Goal: Task Accomplishment & Management: Complete application form

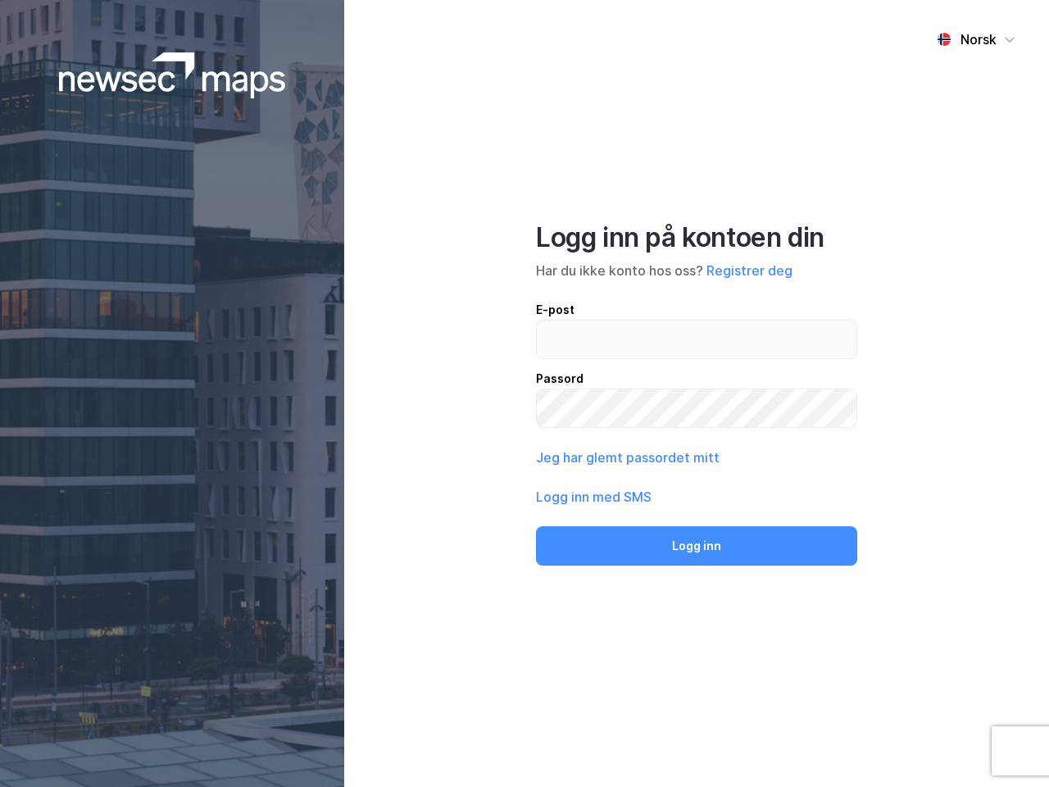
click at [524, 393] on div "Norsk Logg inn på kontoen din Har du ikke konto hos oss? Registrer deg E-post P…" at bounding box center [696, 393] width 705 height 787
click at [172, 75] on img at bounding box center [172, 75] width 227 height 46
click at [976, 39] on div "Norsk" at bounding box center [978, 39] width 36 height 20
click at [749, 270] on button "Registrer deg" at bounding box center [749, 271] width 86 height 20
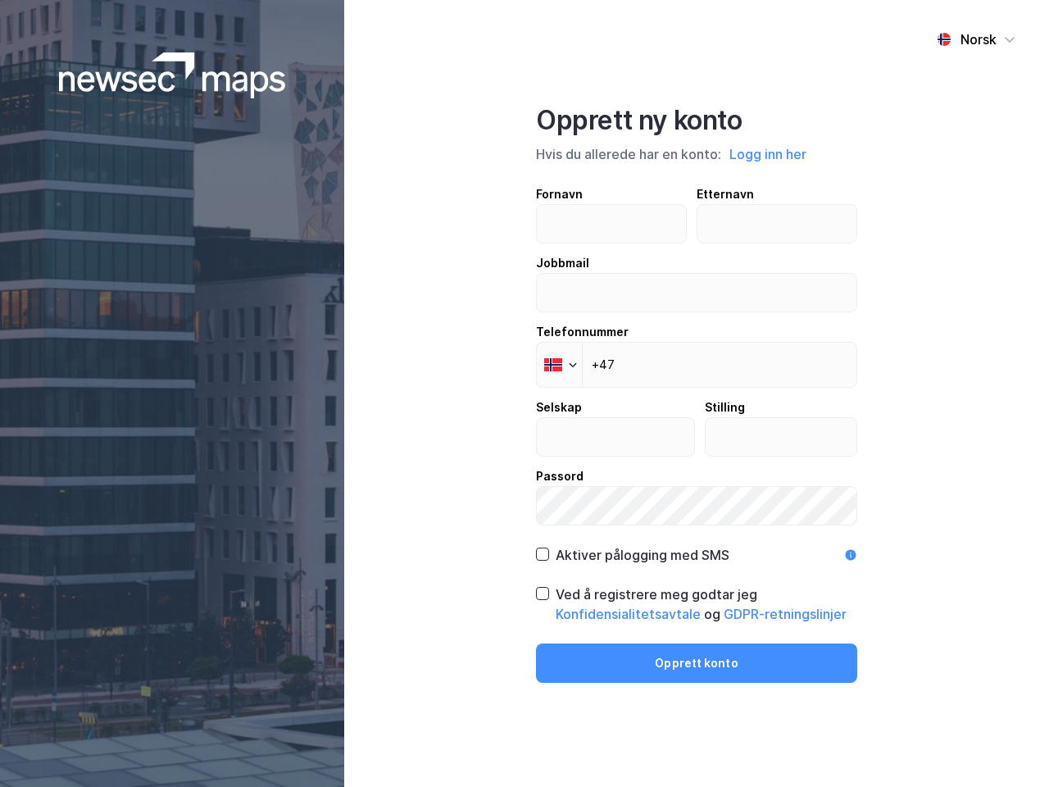
click at [626, 457] on div "Fornavn Etternavn Jobbmail Telefonnummer Phone +47 Selskap Stilling Passord" at bounding box center [696, 354] width 321 height 341
click at [696, 546] on div "Opprett ny konto Hvis du allerede har en konto: Logg inn her Fornavn Etternavn …" at bounding box center [696, 393] width 321 height 578
